Goal: Task Accomplishment & Management: Manage account settings

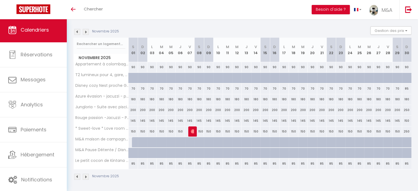
click at [78, 33] on img at bounding box center [77, 32] width 6 height 6
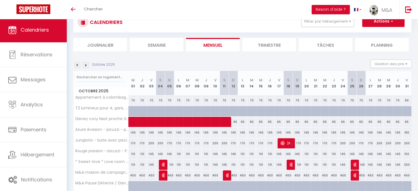
scroll to position [52, 0]
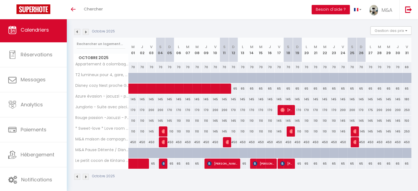
click at [77, 33] on img at bounding box center [77, 32] width 6 height 6
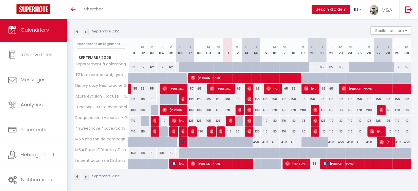
click at [77, 33] on img at bounding box center [77, 32] width 6 height 6
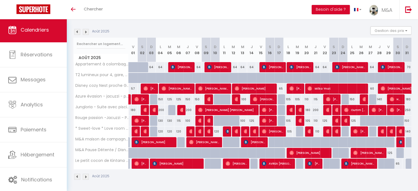
scroll to position [25, 0]
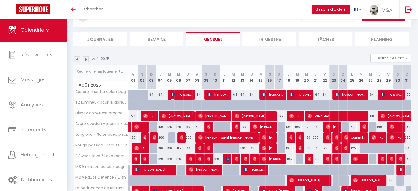
click at [186, 95] on span "[PERSON_NAME]" at bounding box center [181, 94] width 21 height 10
select select "OK"
select select "KO"
select select "0"
select select "1"
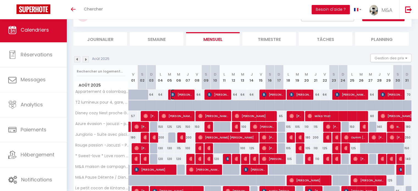
select select "1"
select select
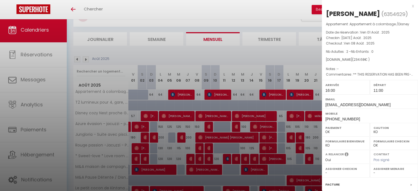
click at [219, 94] on div at bounding box center [209, 95] width 418 height 191
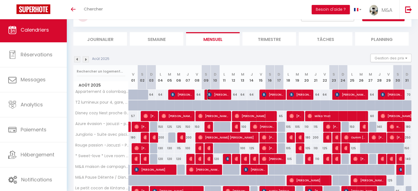
click at [225, 92] on span "[PERSON_NAME]" at bounding box center [217, 94] width 21 height 10
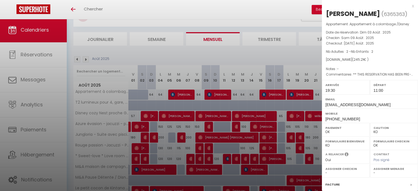
click at [286, 20] on div at bounding box center [209, 95] width 418 height 191
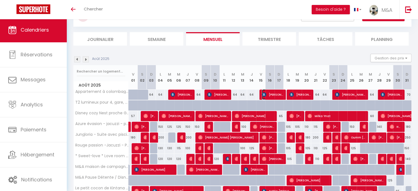
click at [262, 94] on img at bounding box center [264, 94] width 4 height 4
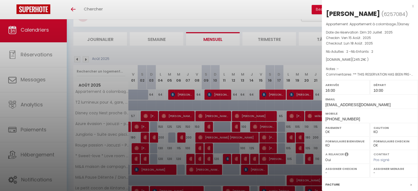
click at [293, 56] on div at bounding box center [209, 95] width 418 height 191
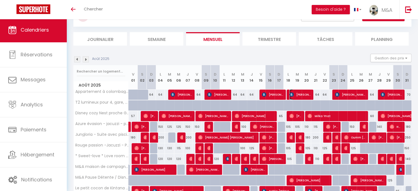
click at [297, 95] on span "[PERSON_NAME]" at bounding box center [299, 94] width 21 height 10
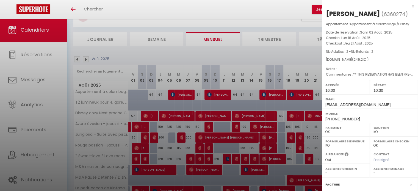
click at [296, 94] on div at bounding box center [209, 95] width 418 height 191
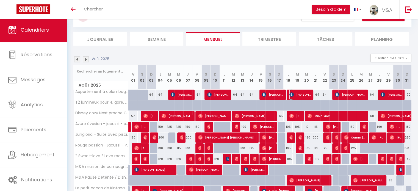
click at [295, 94] on span "[PERSON_NAME]" at bounding box center [299, 94] width 21 height 10
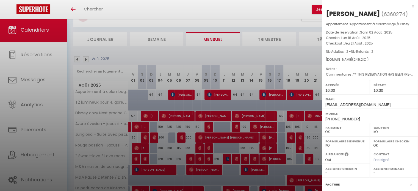
click at [312, 55] on div at bounding box center [209, 95] width 418 height 191
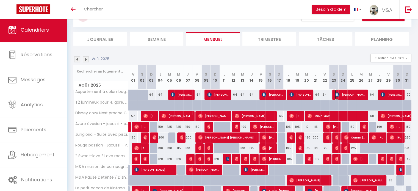
click at [350, 92] on span "[PERSON_NAME]" at bounding box center [350, 94] width 30 height 10
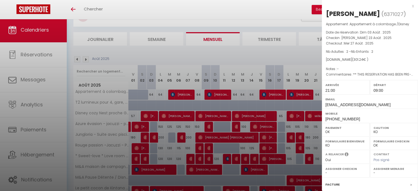
click at [291, 57] on div at bounding box center [209, 95] width 418 height 191
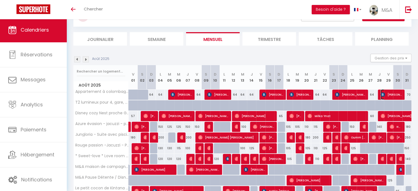
click at [393, 99] on span "[PERSON_NAME]" at bounding box center [391, 94] width 21 height 10
